Goal: Find specific fact

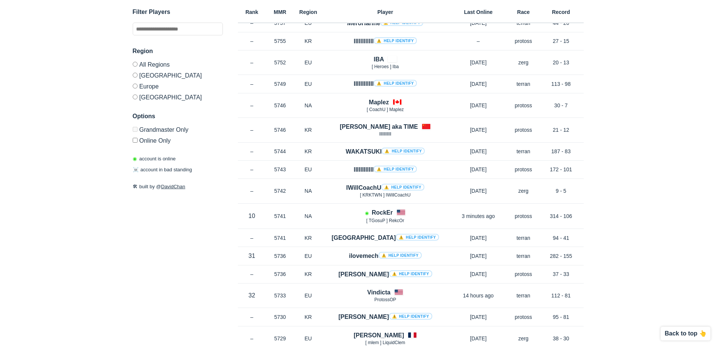
scroll to position [5865, 0]
click at [157, 32] on input "text" at bounding box center [178, 29] width 90 height 13
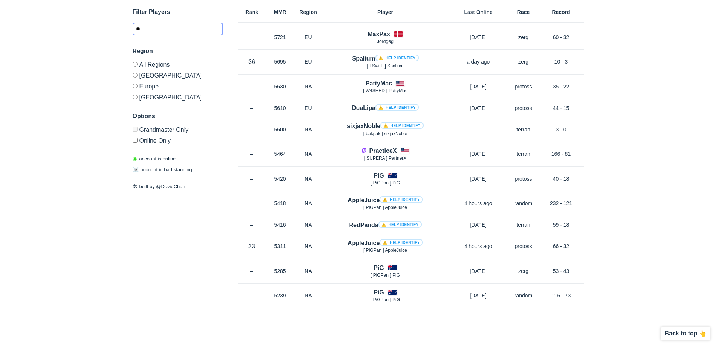
scroll to position [194, 0]
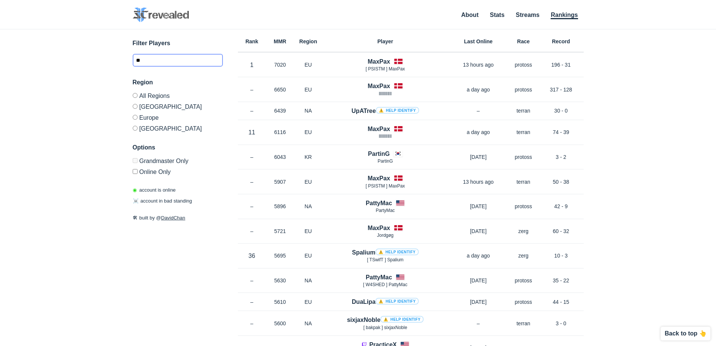
type input "*"
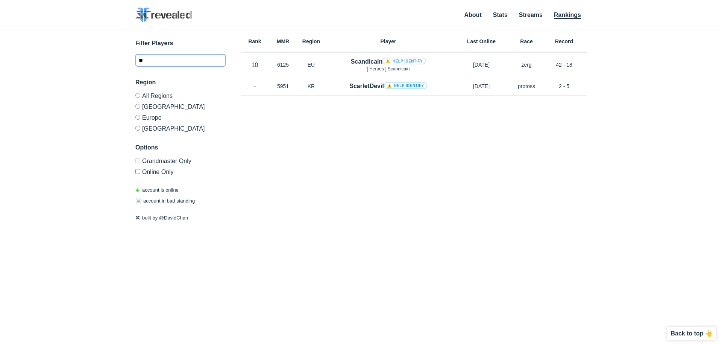
type input "*"
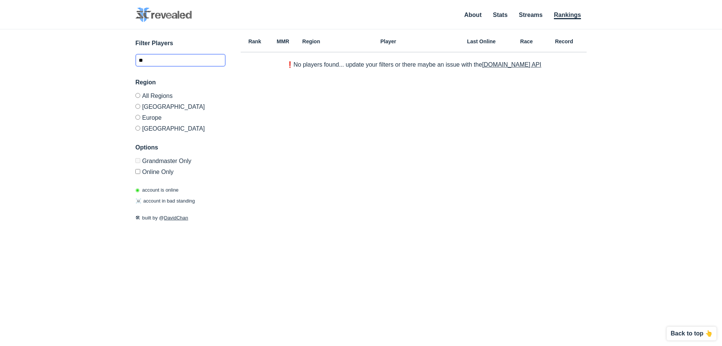
type input "*"
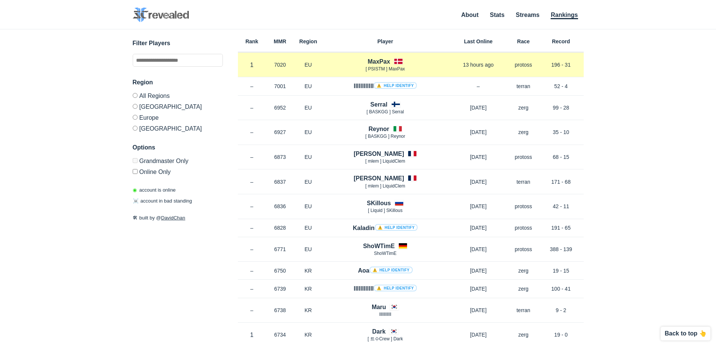
click at [378, 58] on h4 "MaxPax" at bounding box center [379, 61] width 23 height 9
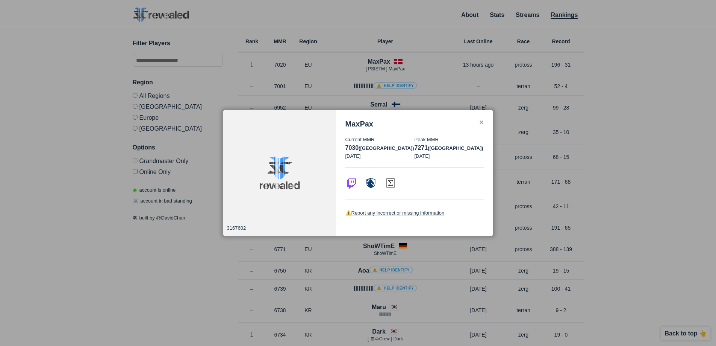
click at [480, 124] on div "✕" at bounding box center [481, 123] width 5 height 6
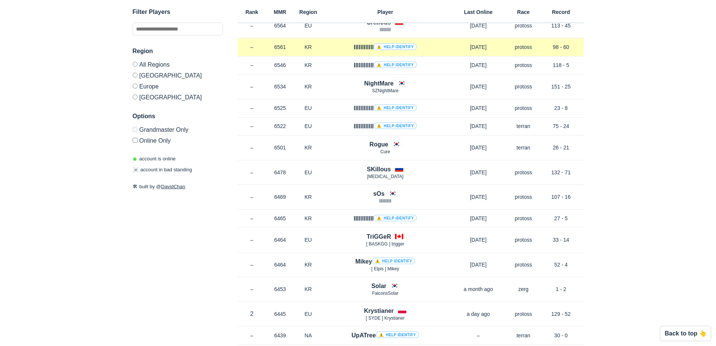
scroll to position [451, 0]
